Goal: Information Seeking & Learning: Learn about a topic

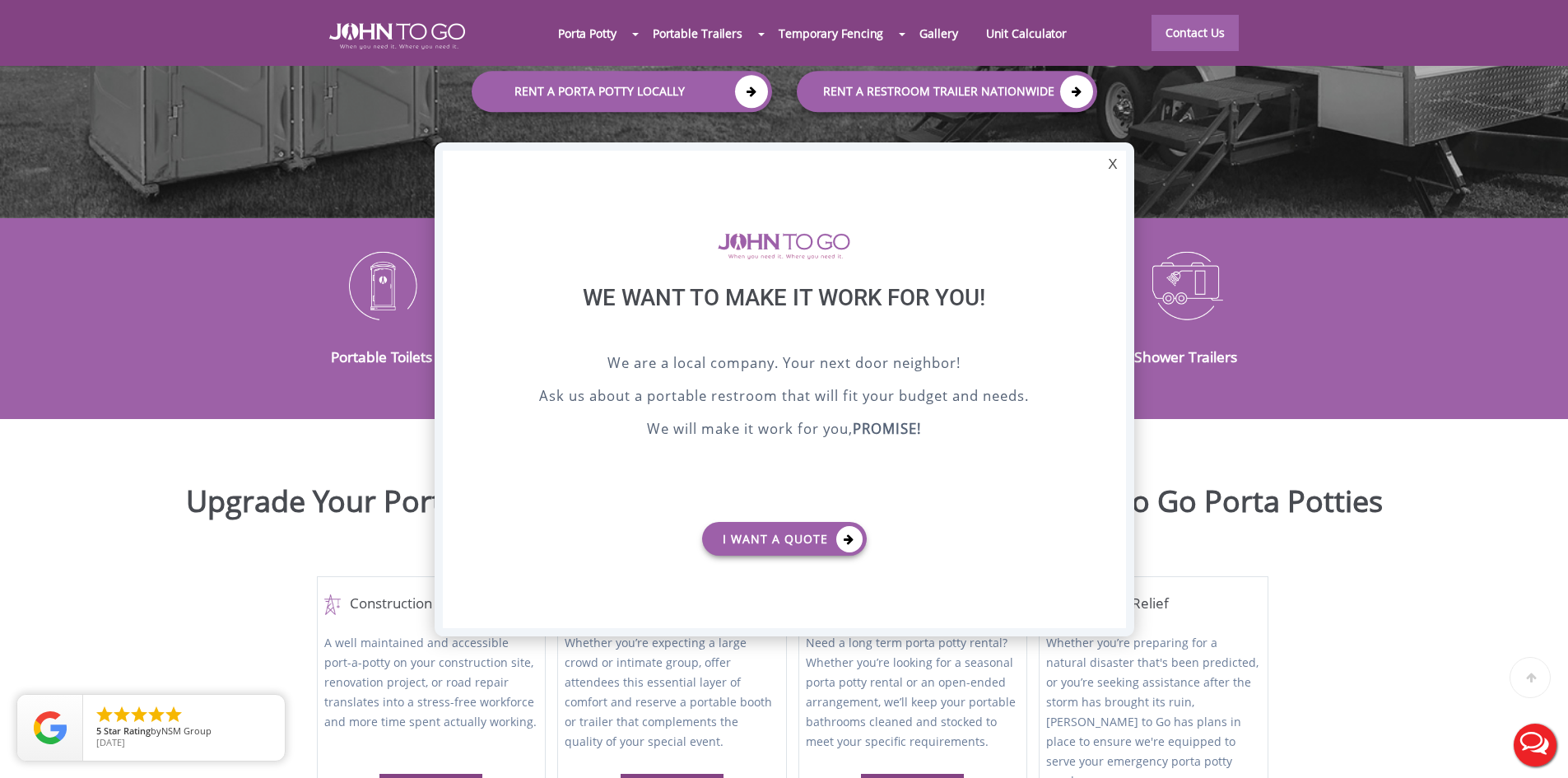
scroll to position [577, 0]
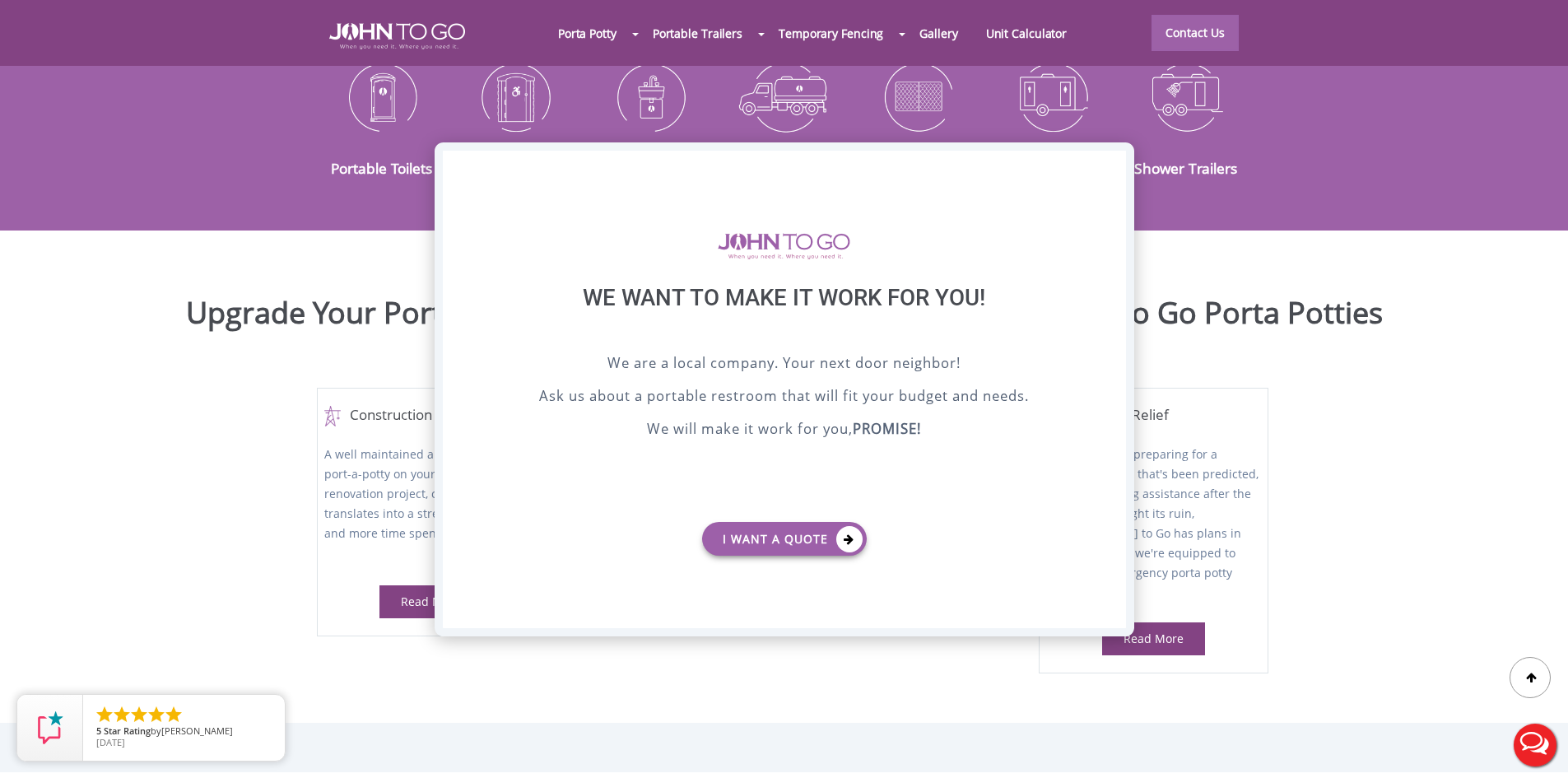
click at [1116, 164] on div "X" at bounding box center [1112, 164] width 25 height 28
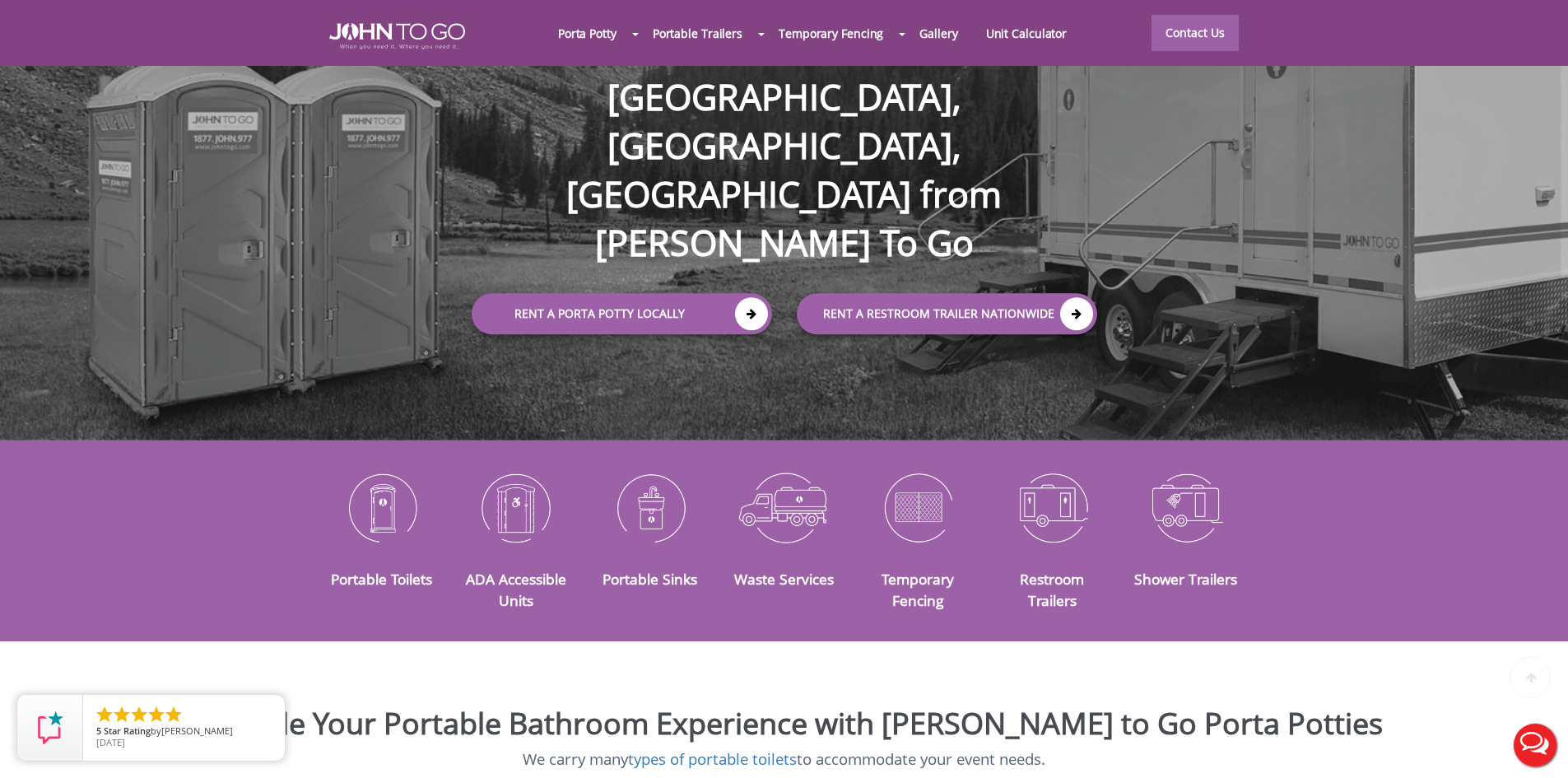
scroll to position [330, 0]
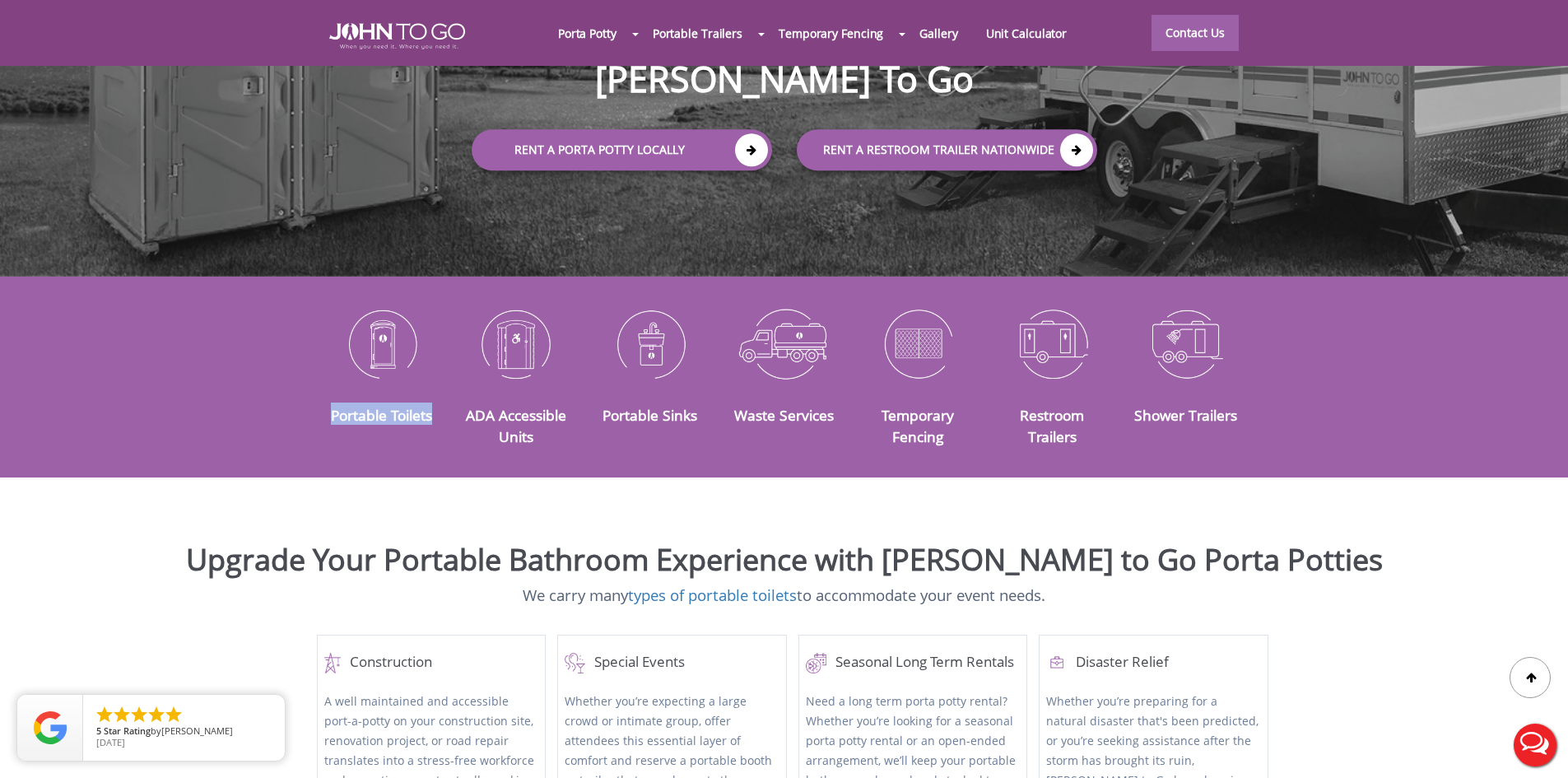
drag, startPoint x: 308, startPoint y: 400, endPoint x: 432, endPoint y: 407, distance: 124.2
click at [432, 407] on div "Portable Toilets ADA Accessible Units Portable Sinks Waste Services Temporary F…" at bounding box center [784, 377] width 963 height 153
copy link "Portable Toilets"
drag, startPoint x: 1002, startPoint y: 391, endPoint x: 1092, endPoint y: 419, distance: 94.3
click at [1092, 419] on h3 "Restroom Trailers" at bounding box center [1052, 424] width 110 height 43
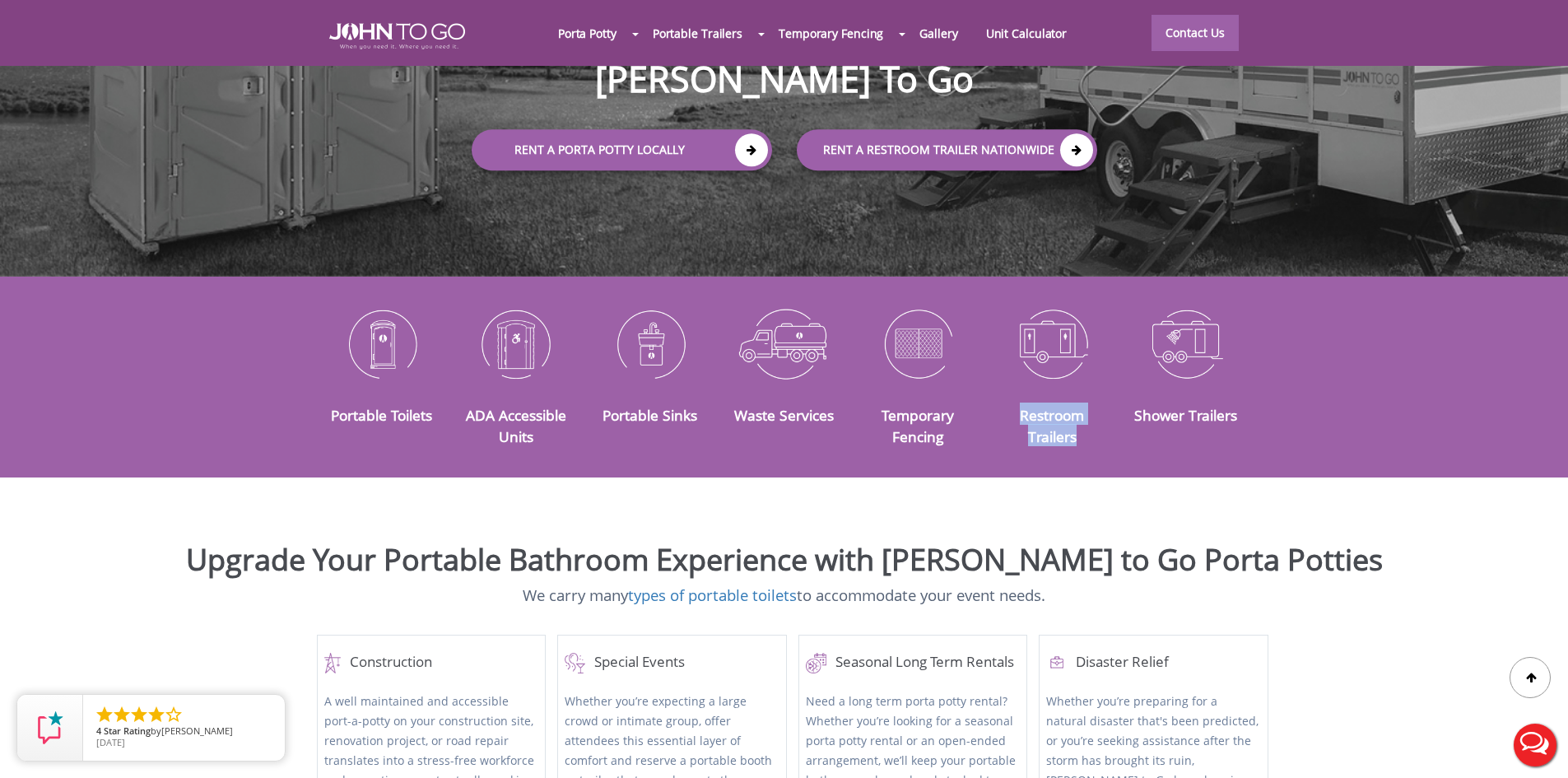
copy link "Restroom Trailers"
drag, startPoint x: 1251, startPoint y: 396, endPoint x: 1128, endPoint y: 397, distance: 123.0
click at [1128, 397] on div "Portable Toilets ADA Accessible Units Portable Sinks Waste Services Temporary F…" at bounding box center [784, 377] width 963 height 153
copy link "Shower Trailers"
